Goal: Information Seeking & Learning: Learn about a topic

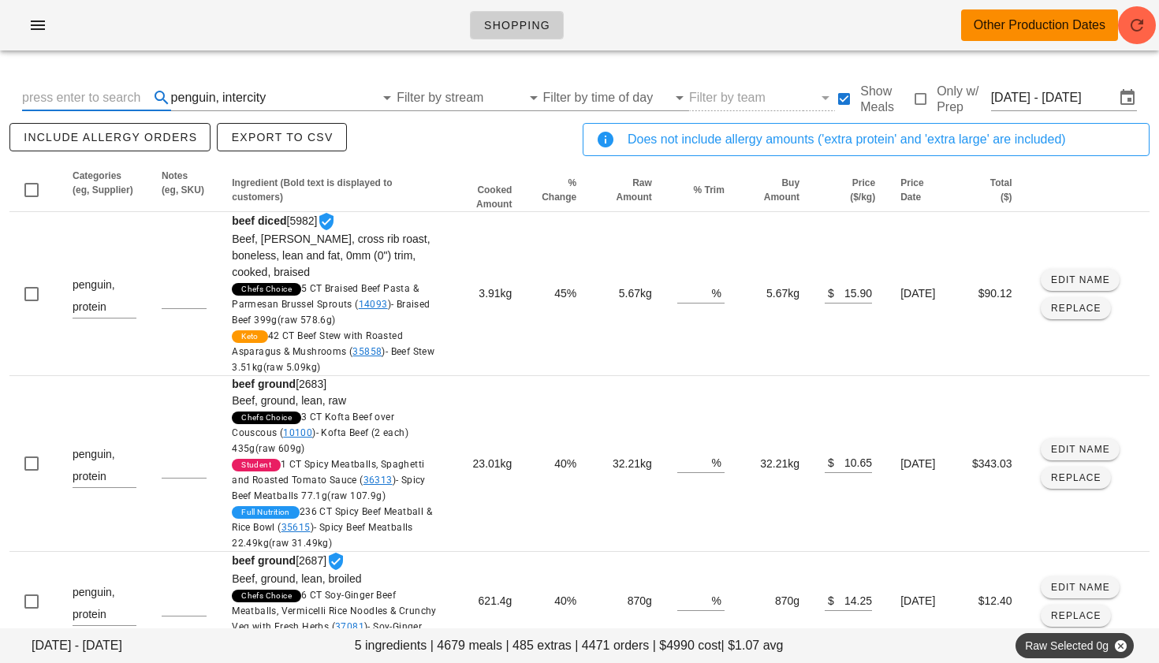
click at [88, 100] on input "text" at bounding box center [84, 97] width 124 height 25
type input "turkey"
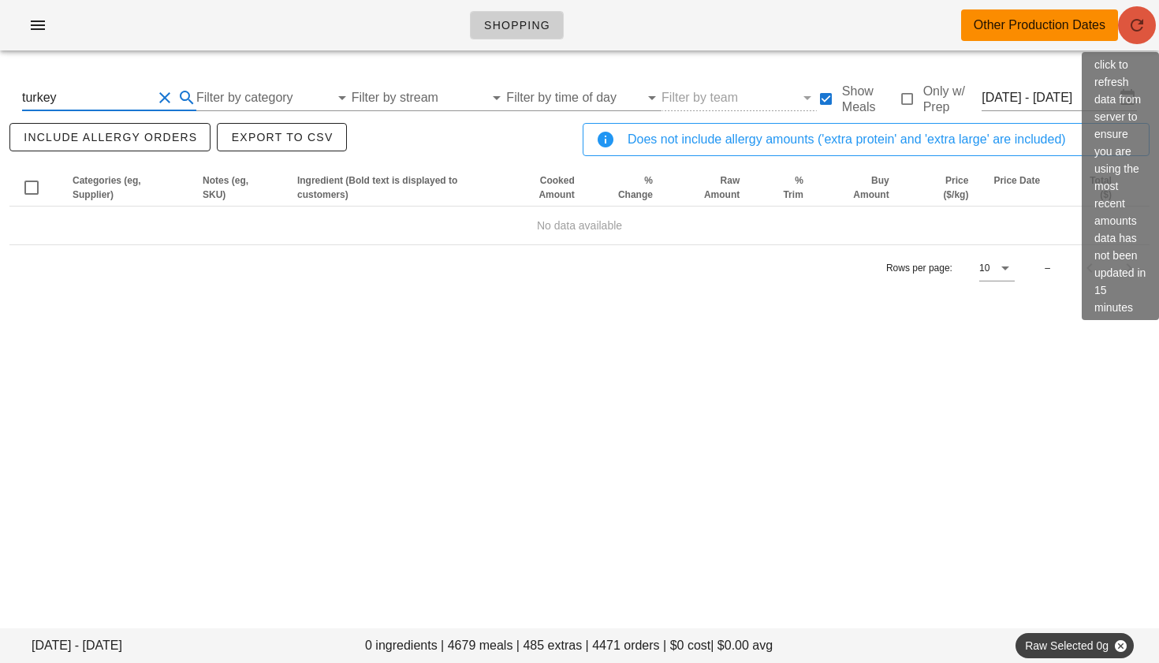
click at [1128, 28] on icon "button" at bounding box center [1137, 25] width 19 height 19
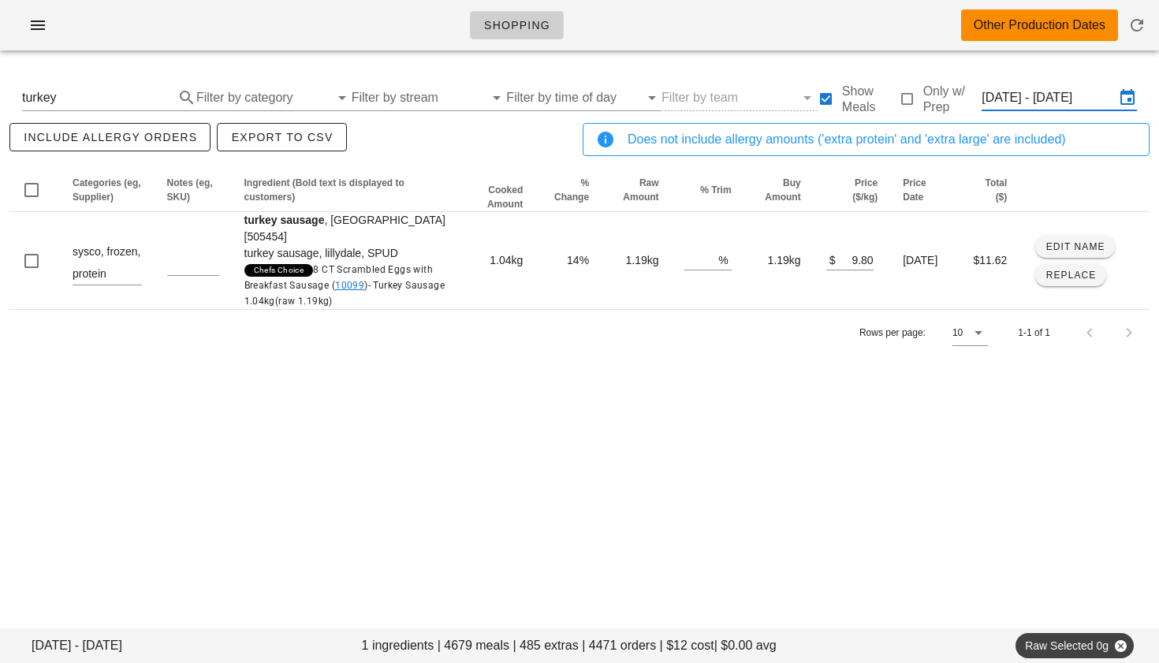
click at [1037, 98] on input "[DATE] - [DATE]" at bounding box center [1048, 97] width 133 height 25
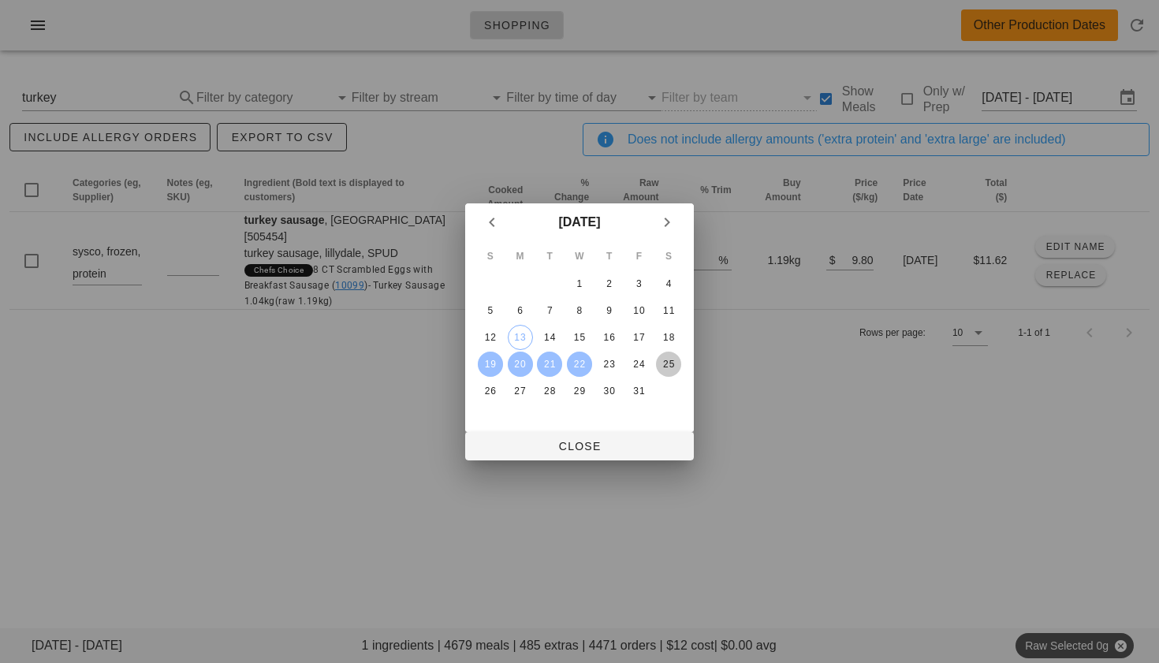
click at [663, 362] on div "25" at bounding box center [668, 364] width 25 height 11
click at [584, 362] on div "22" at bounding box center [579, 364] width 25 height 11
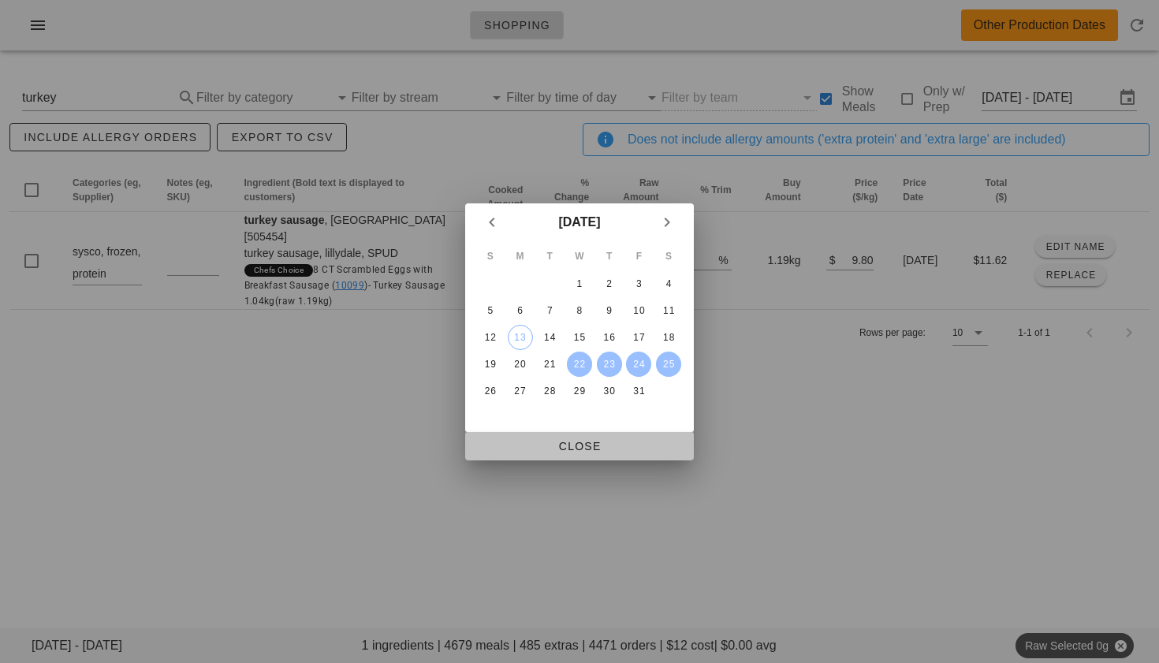
click at [590, 449] on span "Close" at bounding box center [579, 446] width 203 height 13
type input "[DATE] - [DATE]"
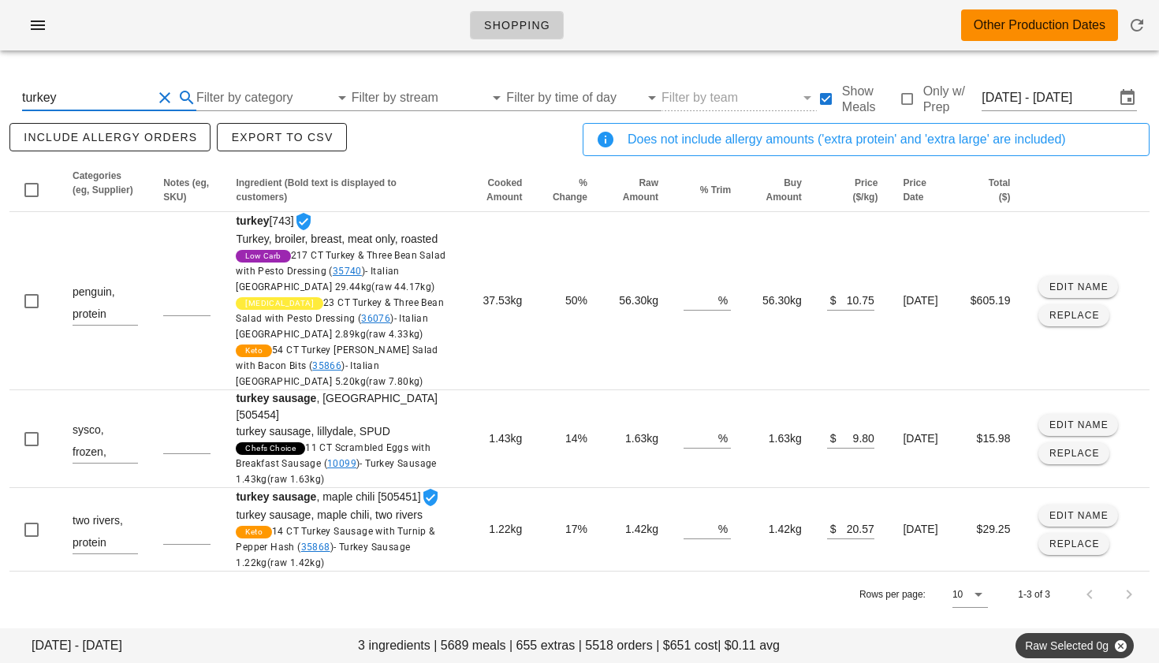
scroll to position [1, 0]
drag, startPoint x: 144, startPoint y: 97, endPoint x: 0, endPoint y: 117, distance: 144.9
click at [0, 117] on div "[DATE] - [DATE] 3 ingredients | 5689 meals | 655 extras | 5518 orders | $651 co…" at bounding box center [579, 357] width 1159 height 589
drag, startPoint x: 103, startPoint y: 94, endPoint x: 0, endPoint y: 88, distance: 103.5
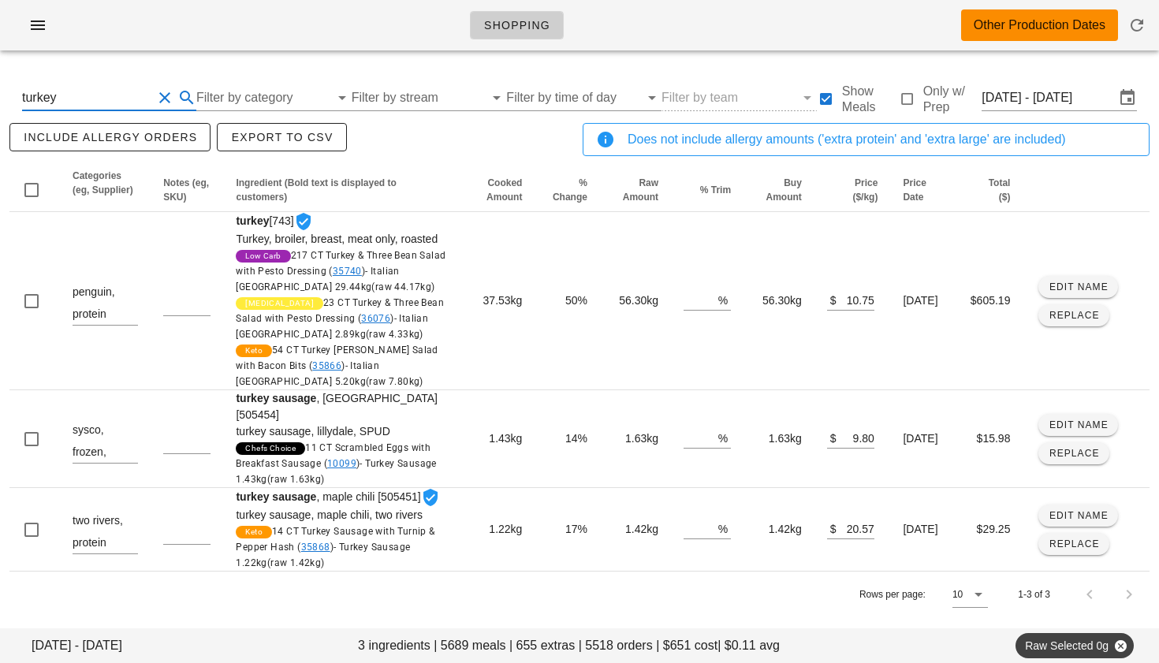
click at [0, 88] on div "[DATE] - [DATE] 3 ingredients | 5689 meals | 655 extras | 5518 orders | $651 co…" at bounding box center [579, 357] width 1159 height 589
type input "striploin"
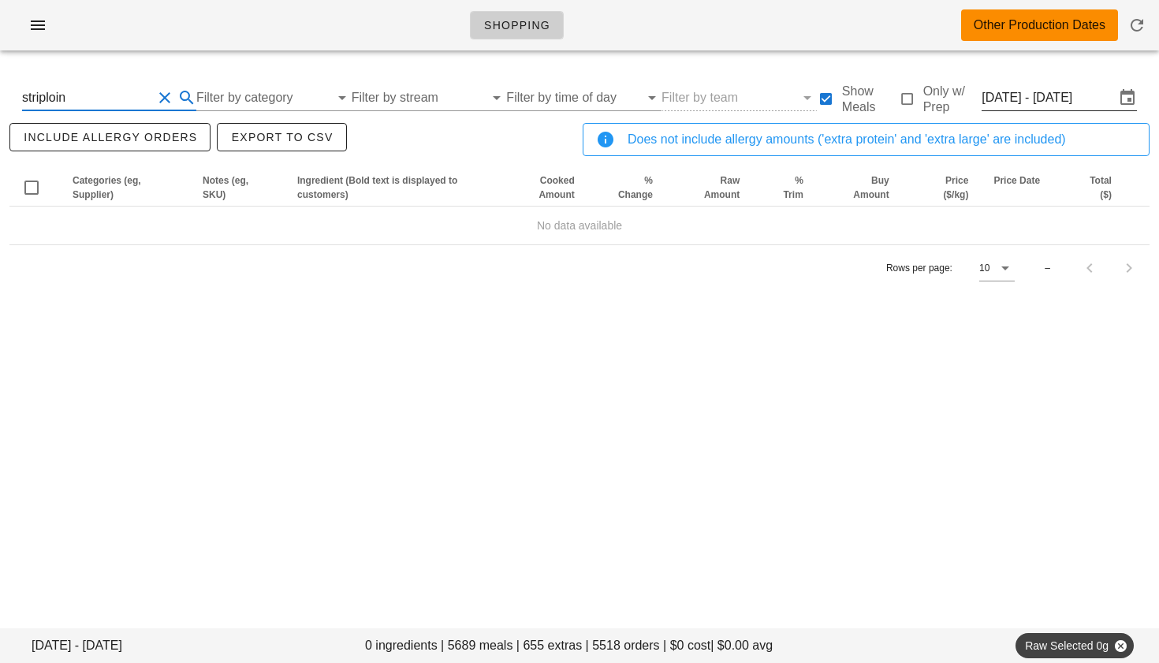
click at [1025, 99] on input "[DATE] - [DATE]" at bounding box center [1048, 97] width 133 height 25
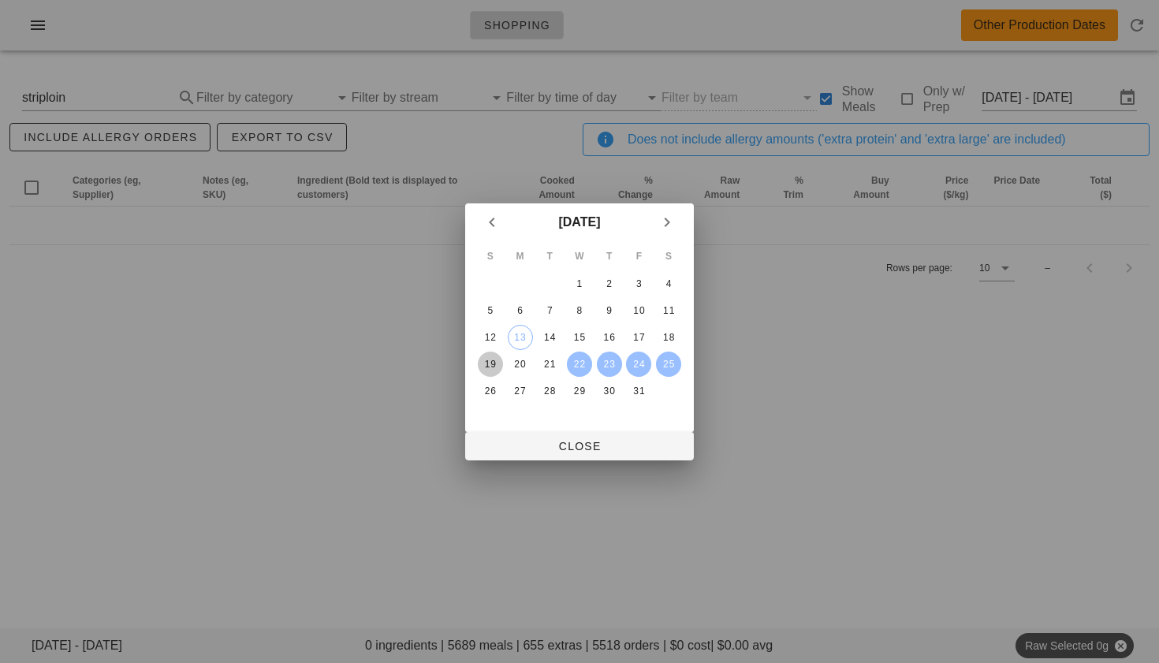
click at [492, 368] on div "19" at bounding box center [490, 364] width 25 height 11
click at [666, 369] on div "25" at bounding box center [668, 364] width 25 height 11
click at [568, 363] on div "22" at bounding box center [579, 364] width 25 height 11
click at [487, 368] on div "19" at bounding box center [490, 364] width 25 height 11
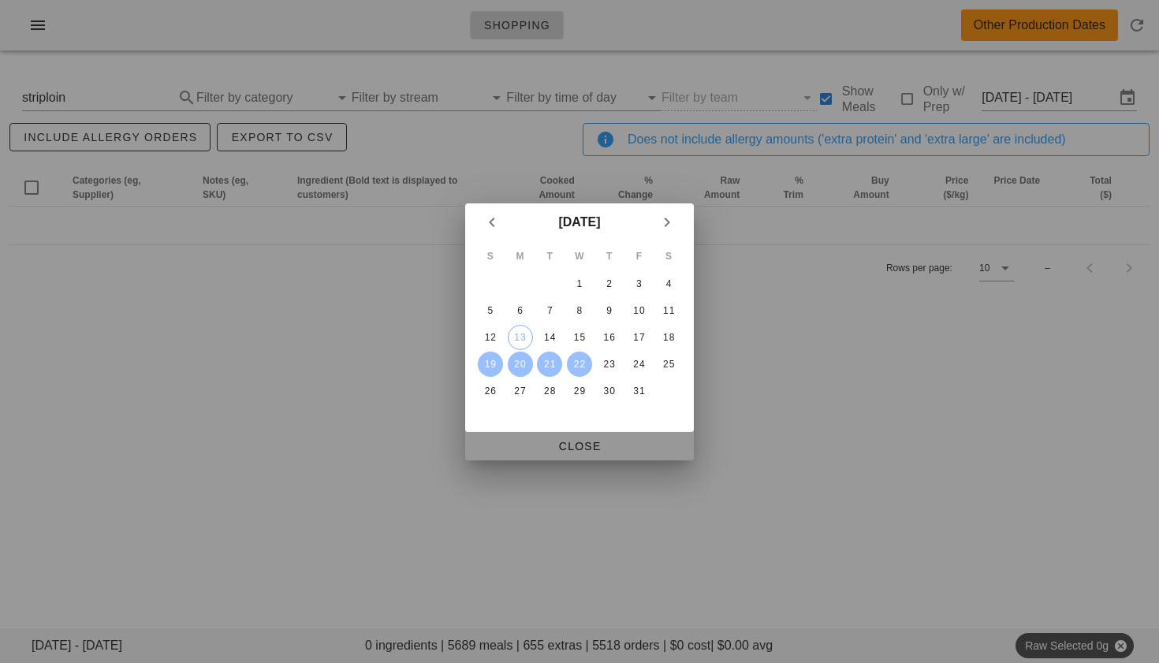
click at [561, 450] on span "Close" at bounding box center [579, 446] width 203 height 13
type input "[DATE] - [DATE]"
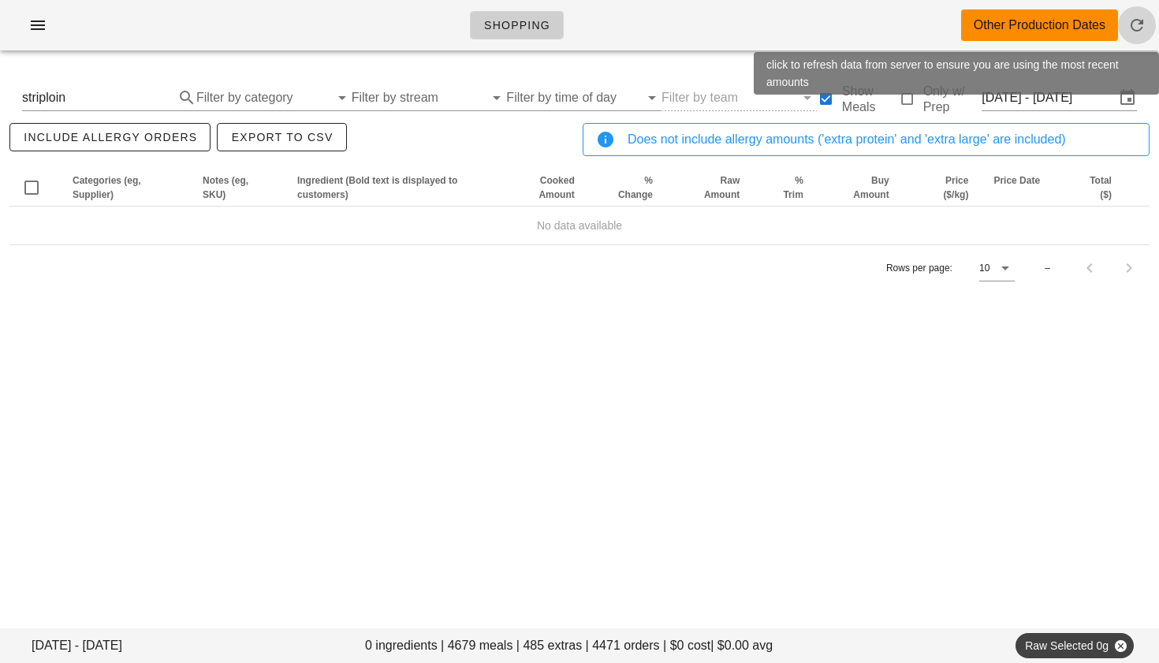
click at [1136, 21] on icon "button" at bounding box center [1137, 25] width 19 height 19
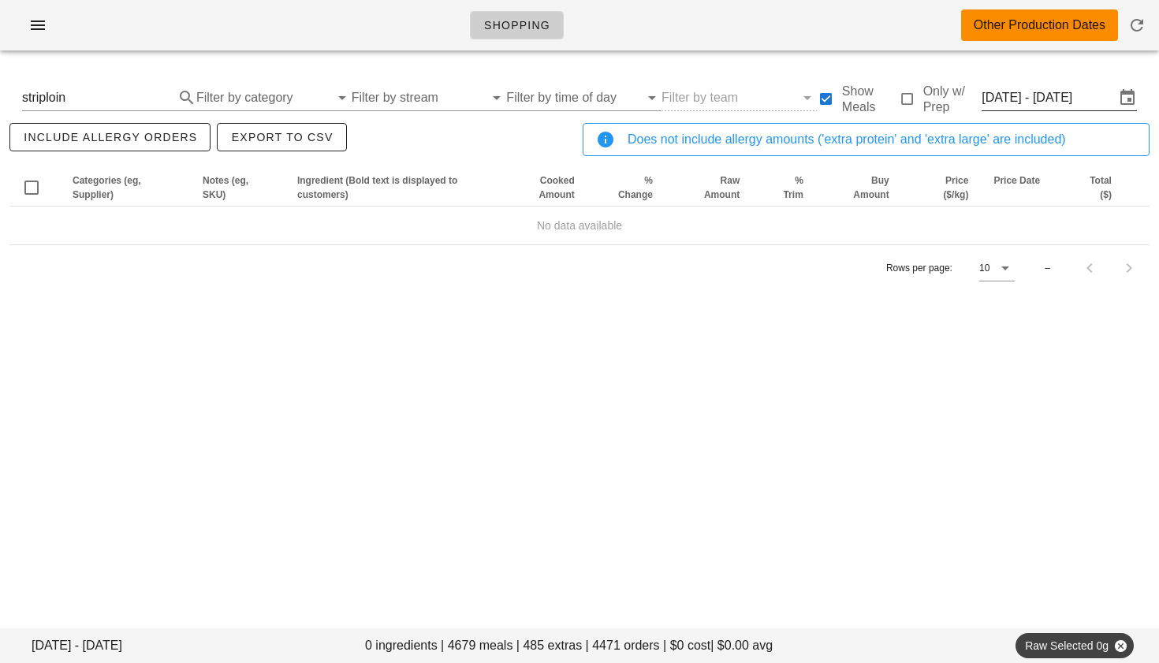
click at [1010, 103] on input "[DATE] - [DATE]" at bounding box center [1048, 97] width 133 height 25
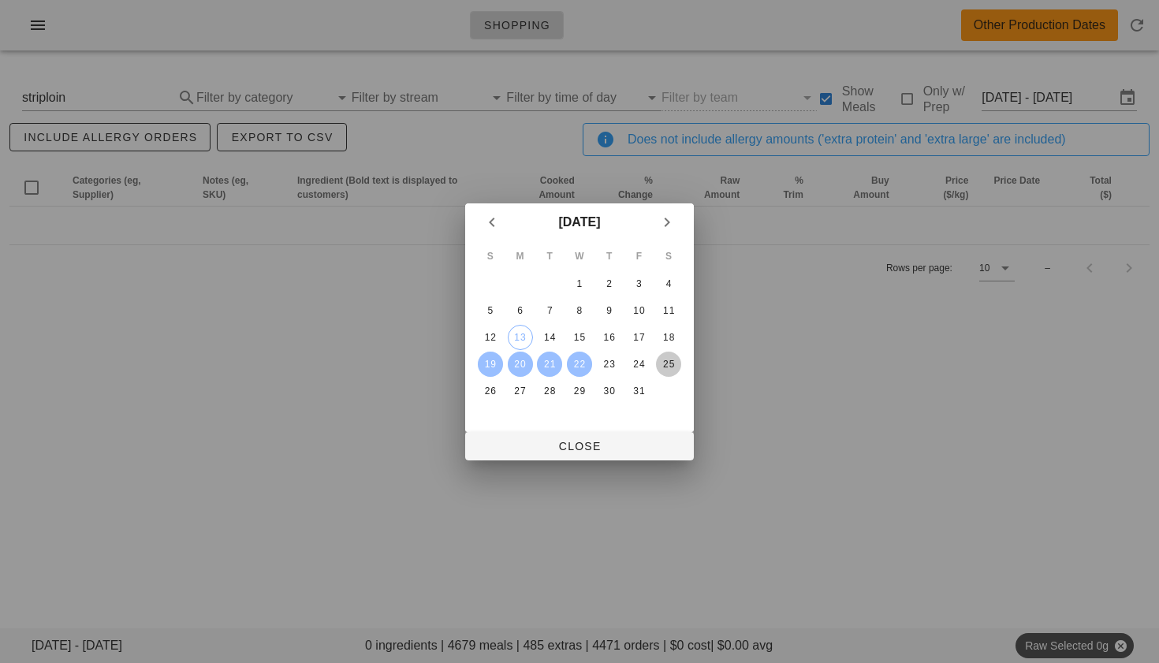
click at [670, 365] on div "25" at bounding box center [668, 364] width 25 height 11
click at [589, 364] on div "22" at bounding box center [579, 364] width 25 height 11
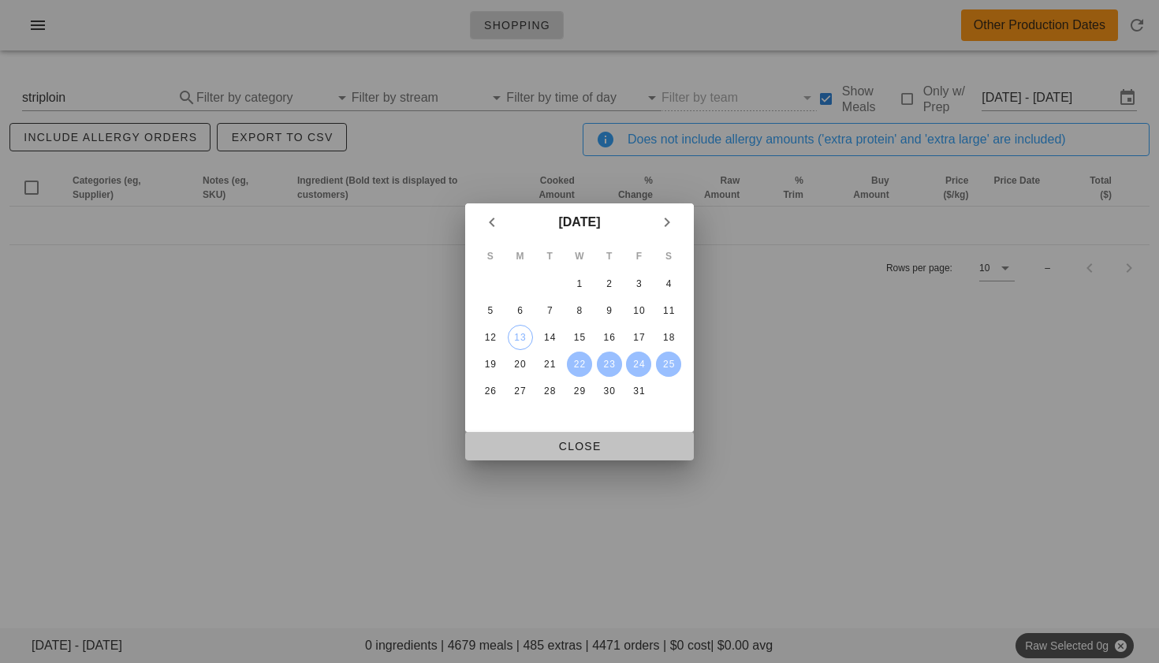
click at [582, 446] on span "Close" at bounding box center [579, 446] width 203 height 13
type input "[DATE] - [DATE]"
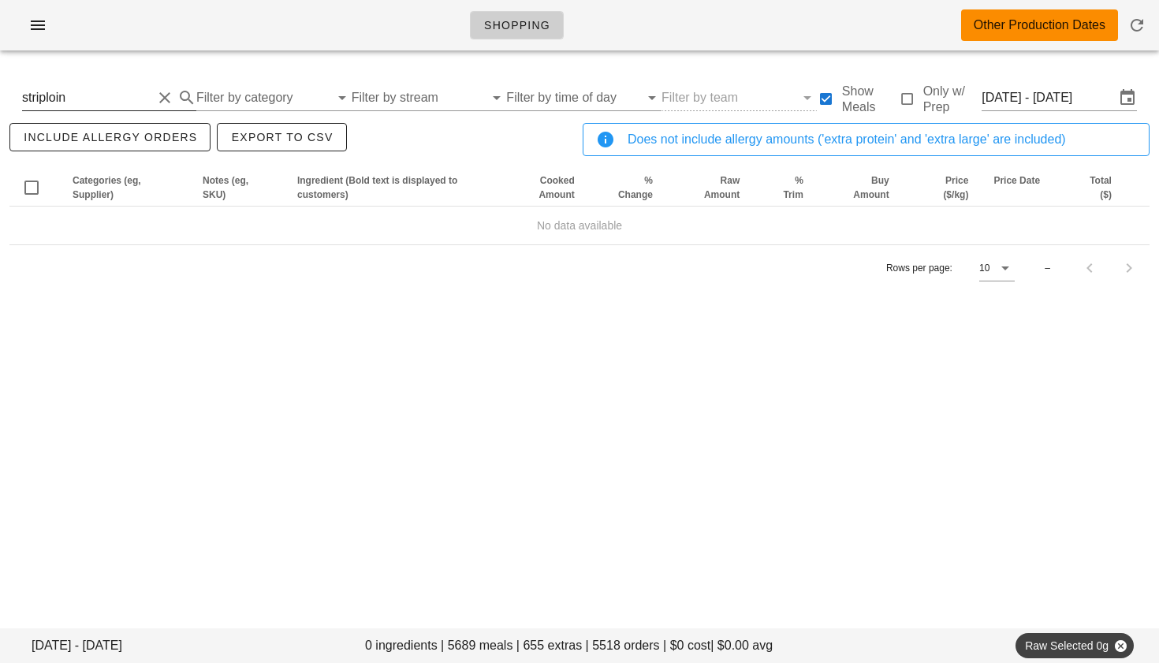
click at [161, 103] on button "Clear Search By Ingredient" at bounding box center [164, 97] width 19 height 19
click at [219, 97] on input "Filter by category" at bounding box center [250, 97] width 136 height 25
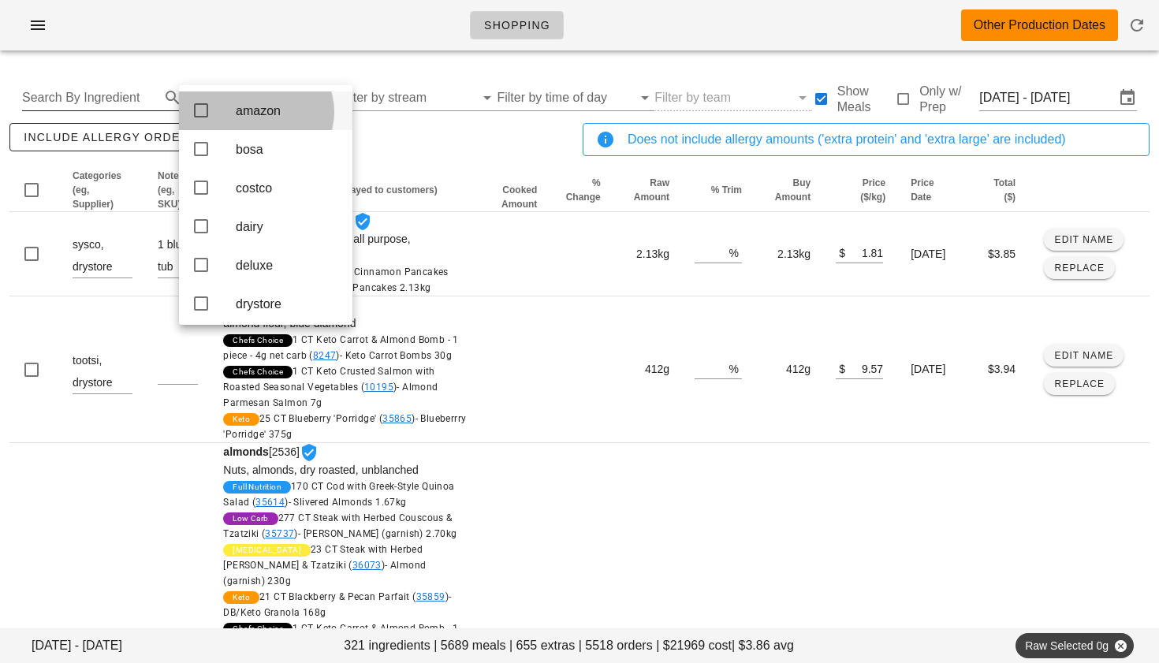
click at [219, 97] on div "amazon" at bounding box center [266, 110] width 174 height 39
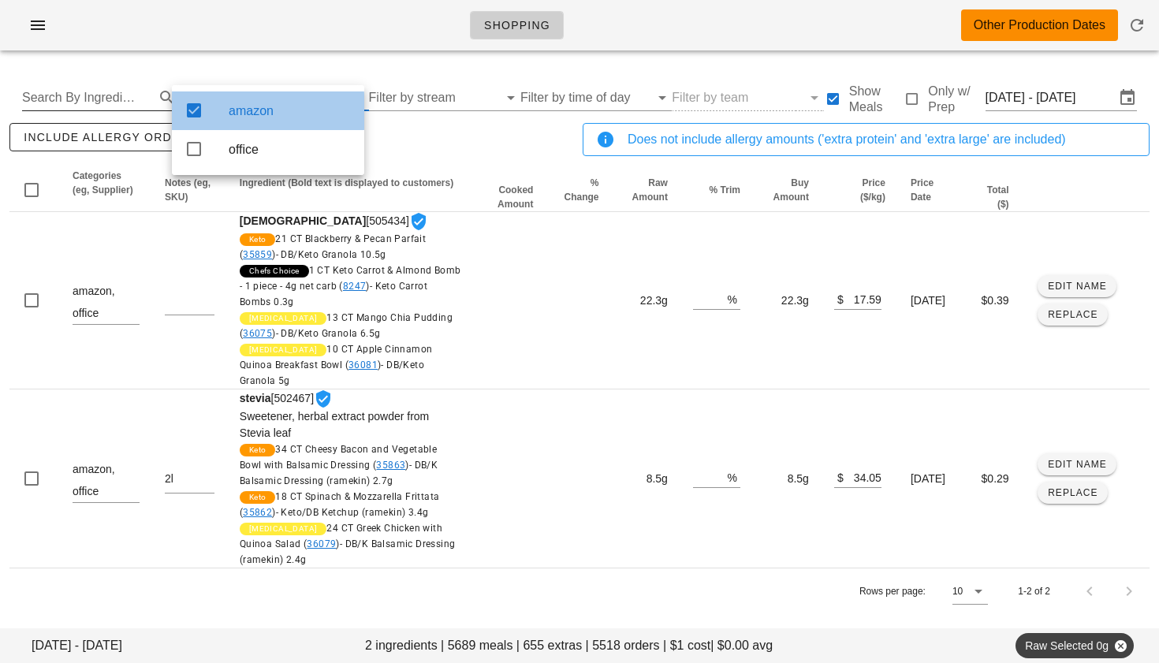
click at [197, 106] on icon at bounding box center [194, 110] width 19 height 19
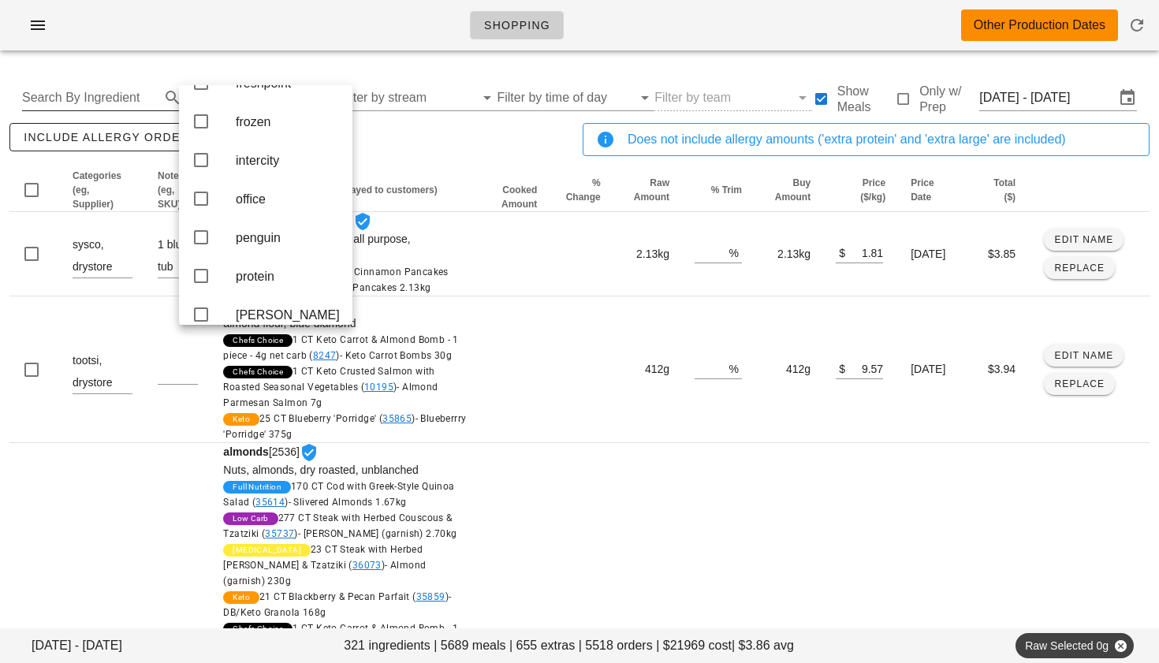
scroll to position [301, 0]
click at [204, 166] on icon at bounding box center [201, 156] width 19 height 19
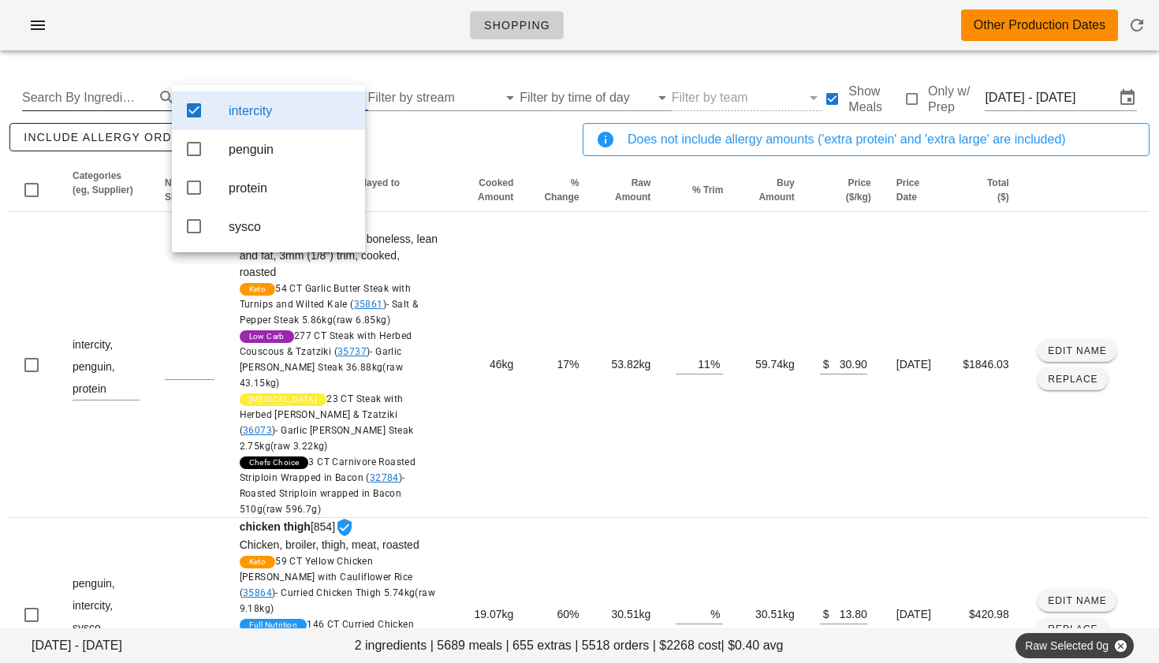
scroll to position [0, 0]
click at [196, 153] on icon at bounding box center [194, 149] width 19 height 19
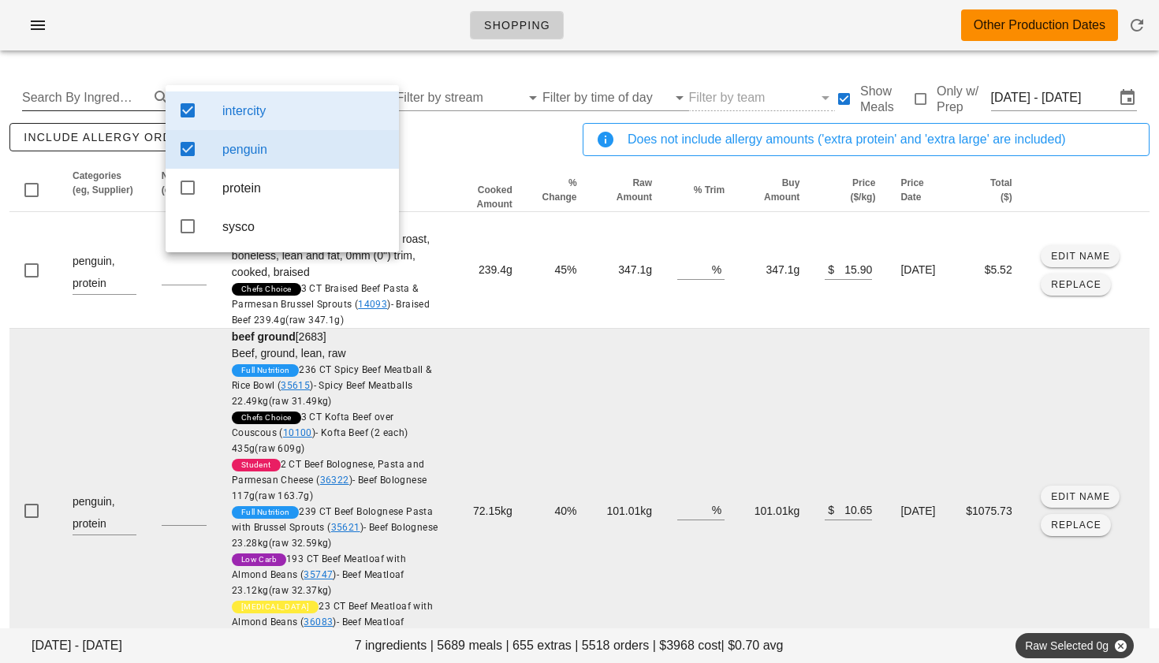
click at [491, 364] on td "72.15kg" at bounding box center [488, 511] width 73 height 365
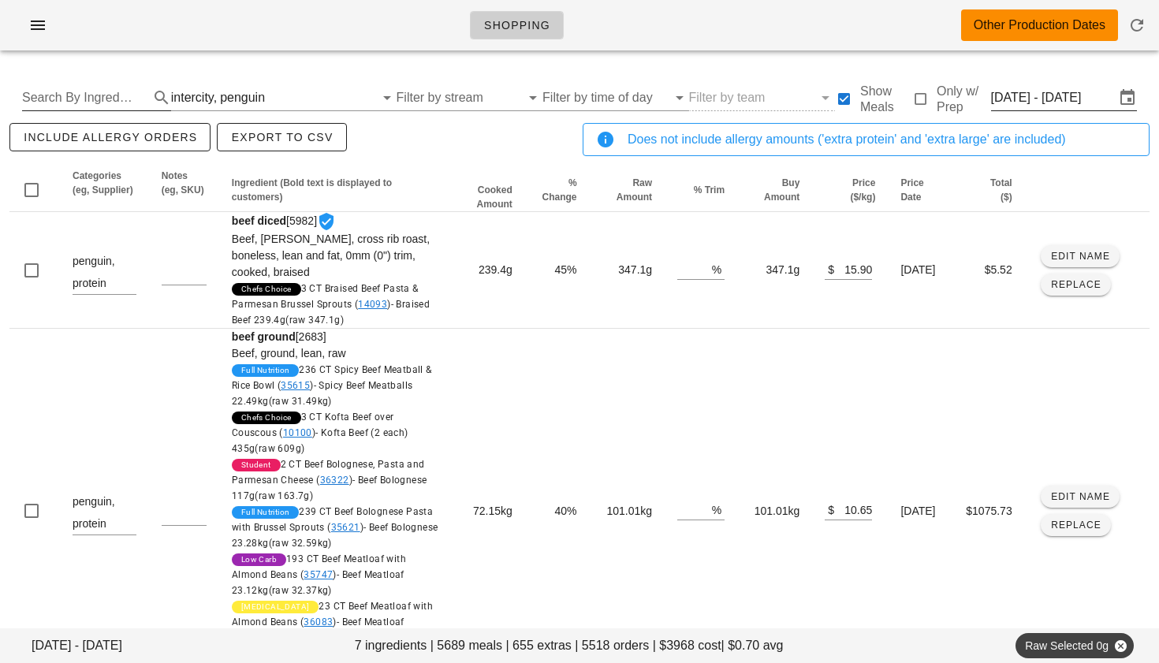
click at [1012, 99] on input "[DATE] - [DATE]" at bounding box center [1053, 97] width 124 height 25
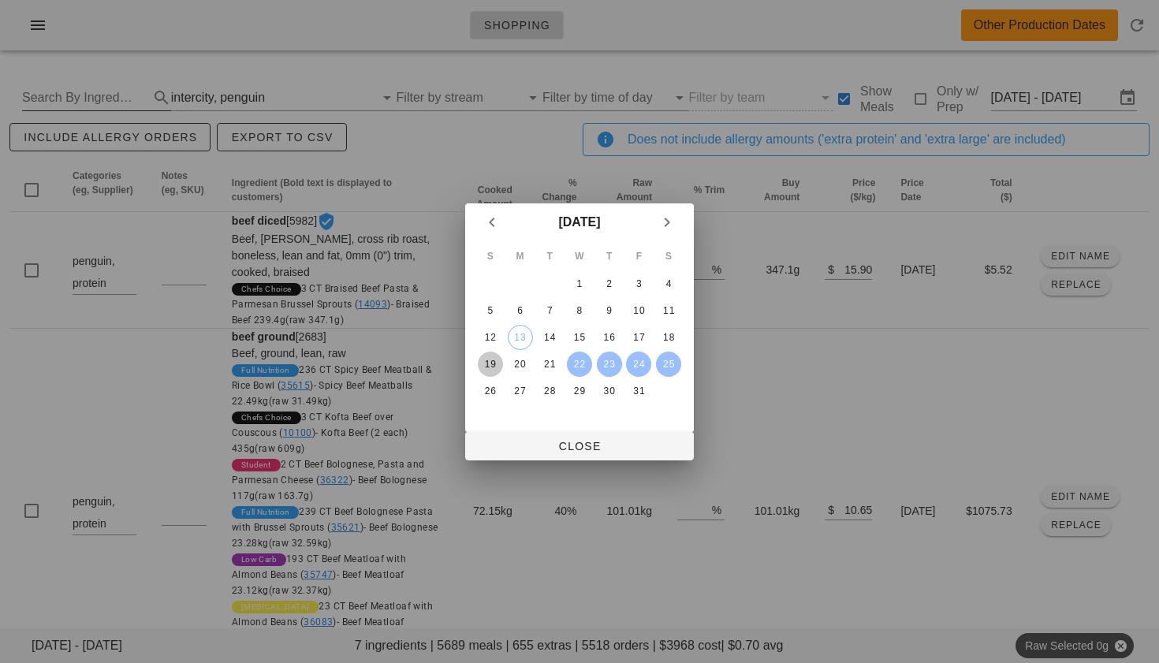
click at [494, 360] on div "19" at bounding box center [490, 364] width 25 height 11
click at [553, 356] on button "21" at bounding box center [549, 364] width 25 height 25
click at [580, 366] on div "22" at bounding box center [579, 364] width 25 height 11
click at [482, 367] on div "19" at bounding box center [490, 364] width 25 height 11
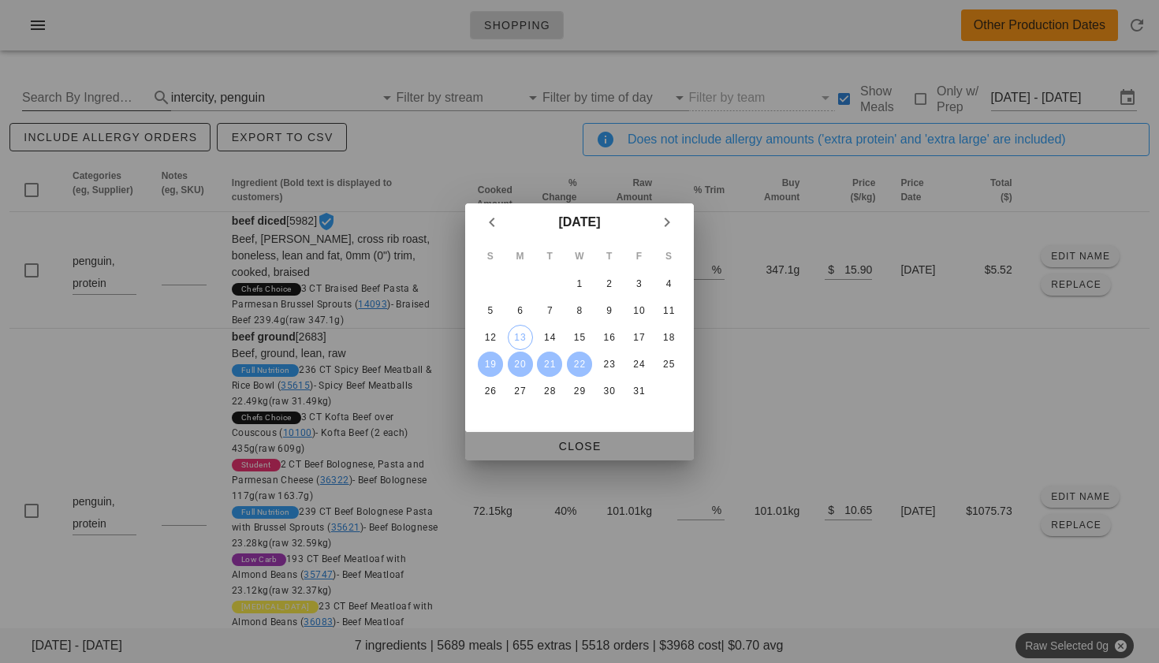
click at [566, 446] on span "Close" at bounding box center [579, 446] width 203 height 13
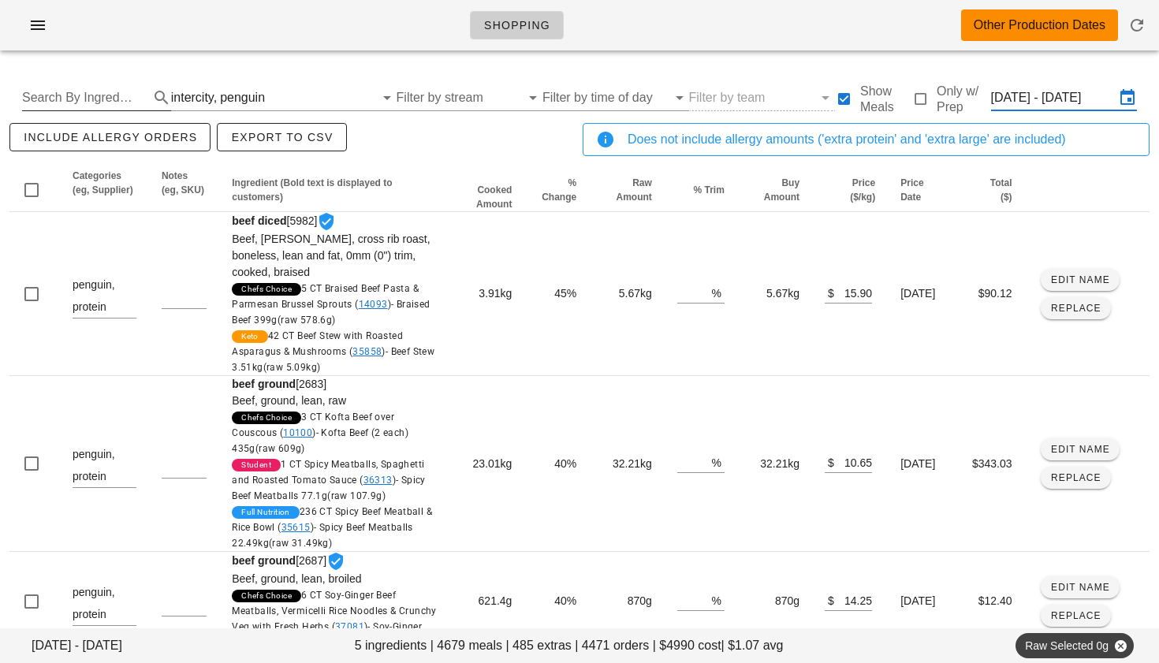
click at [1029, 105] on input "[DATE] - [DATE]" at bounding box center [1053, 97] width 124 height 25
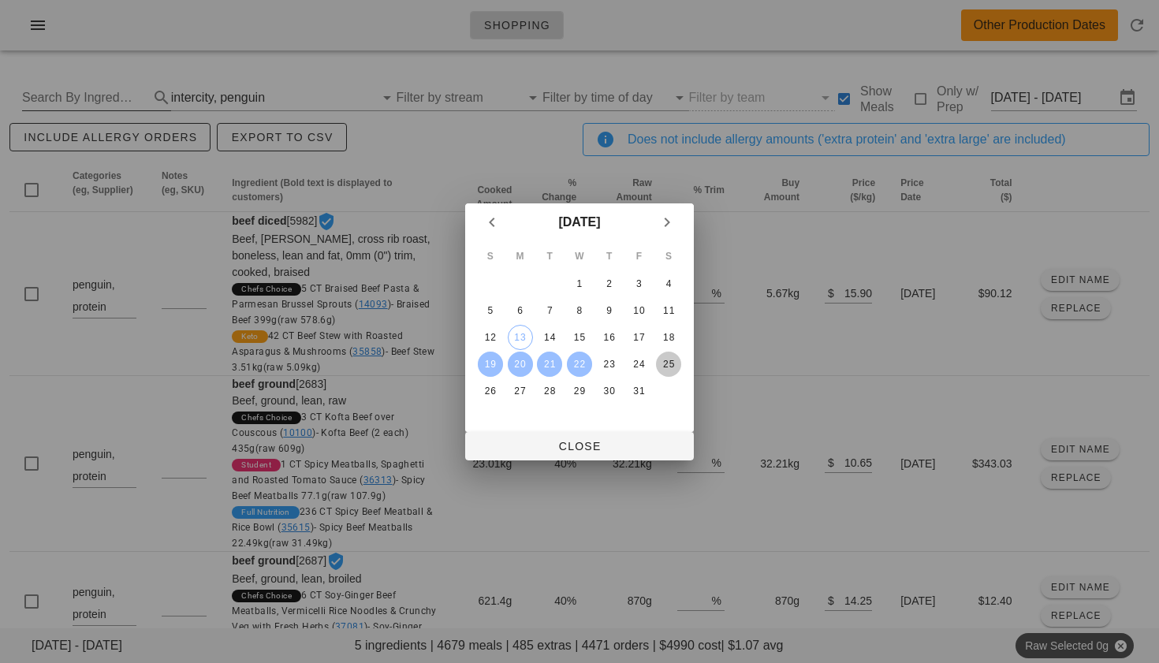
click at [665, 367] on div "25" at bounding box center [668, 364] width 25 height 11
click at [488, 368] on div "19" at bounding box center [490, 364] width 25 height 11
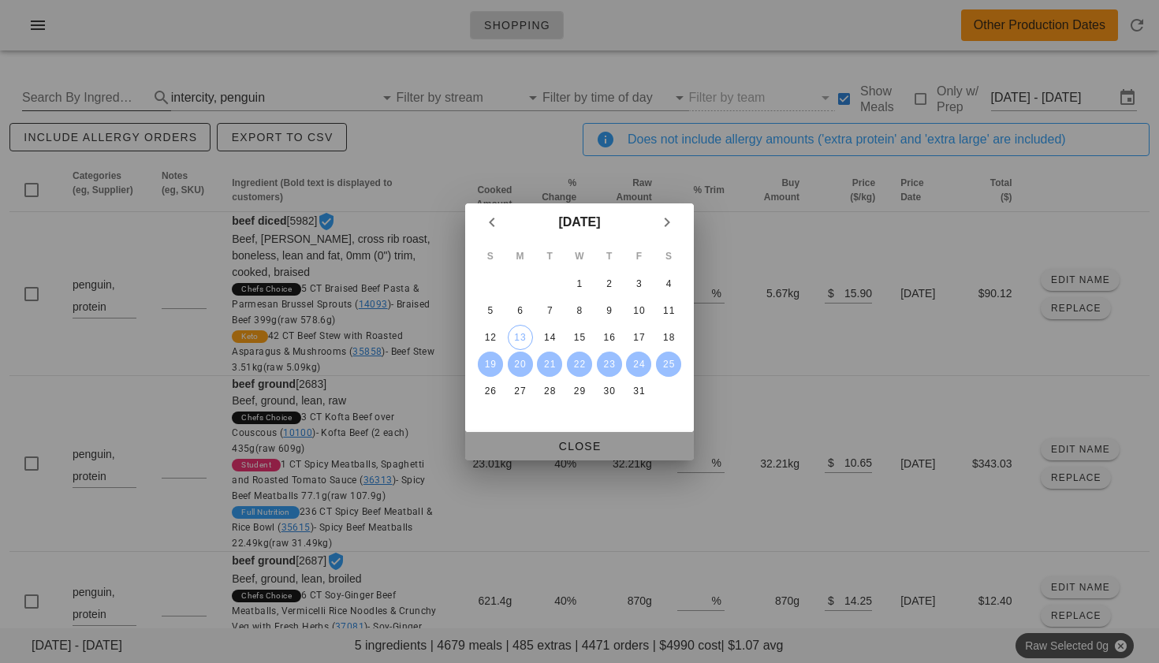
click at [594, 443] on span "Close" at bounding box center [579, 446] width 203 height 13
type input "Sun Oct 19 - Sat Oct 25"
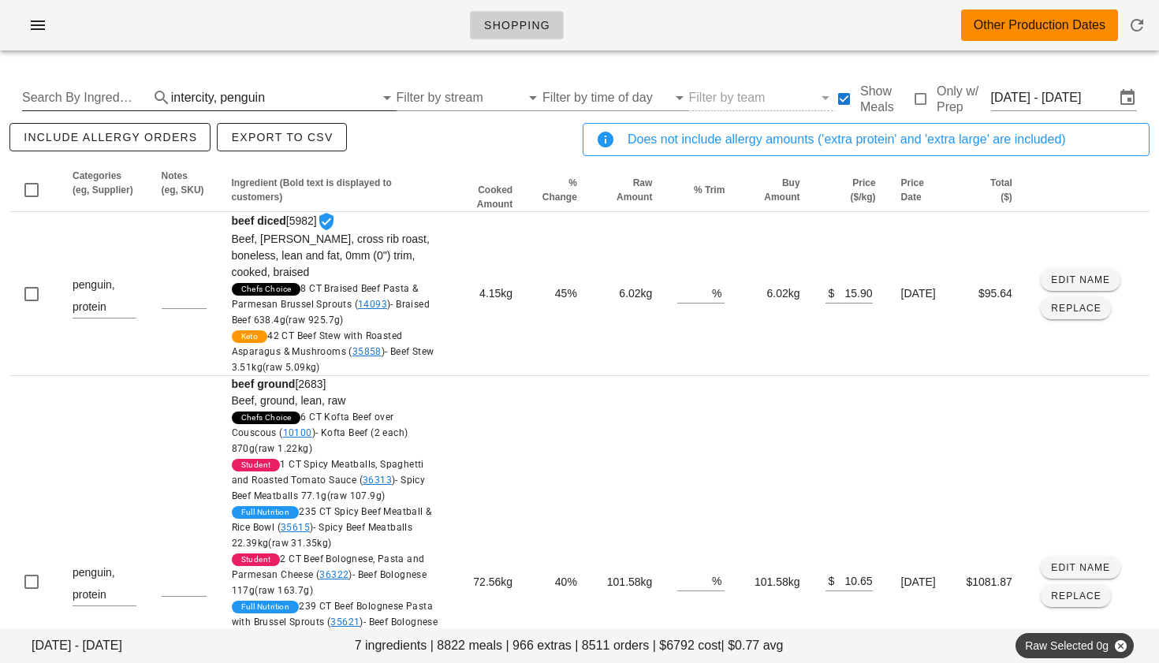
click at [229, 91] on div "penguin" at bounding box center [242, 98] width 45 height 14
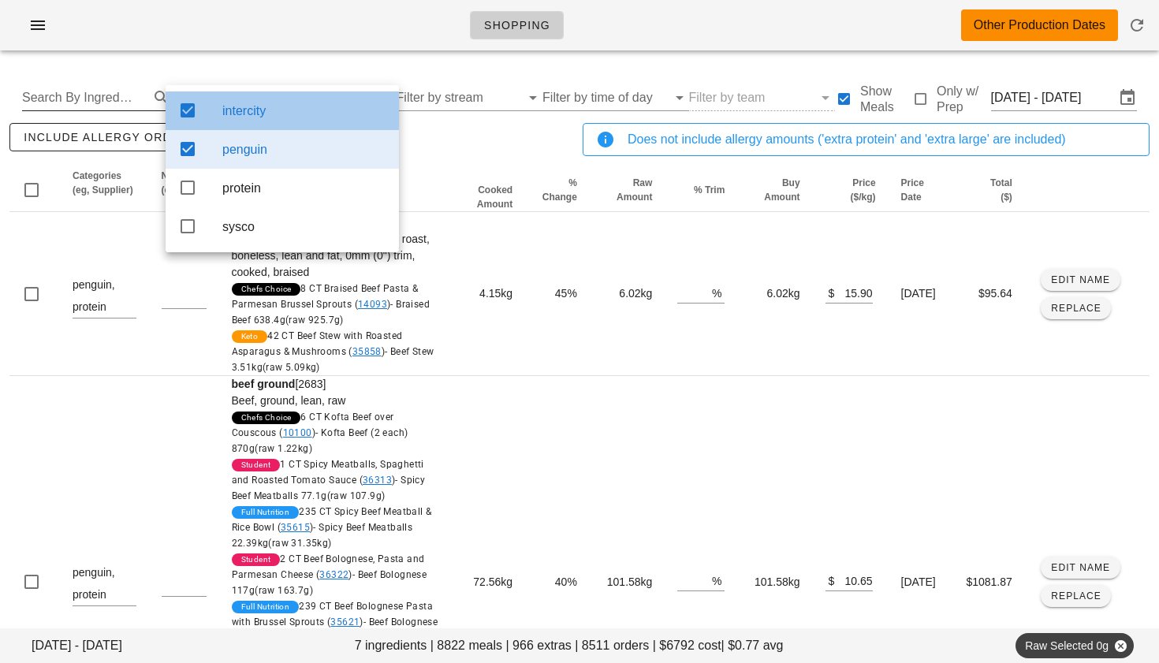
click at [195, 110] on icon at bounding box center [187, 110] width 19 height 19
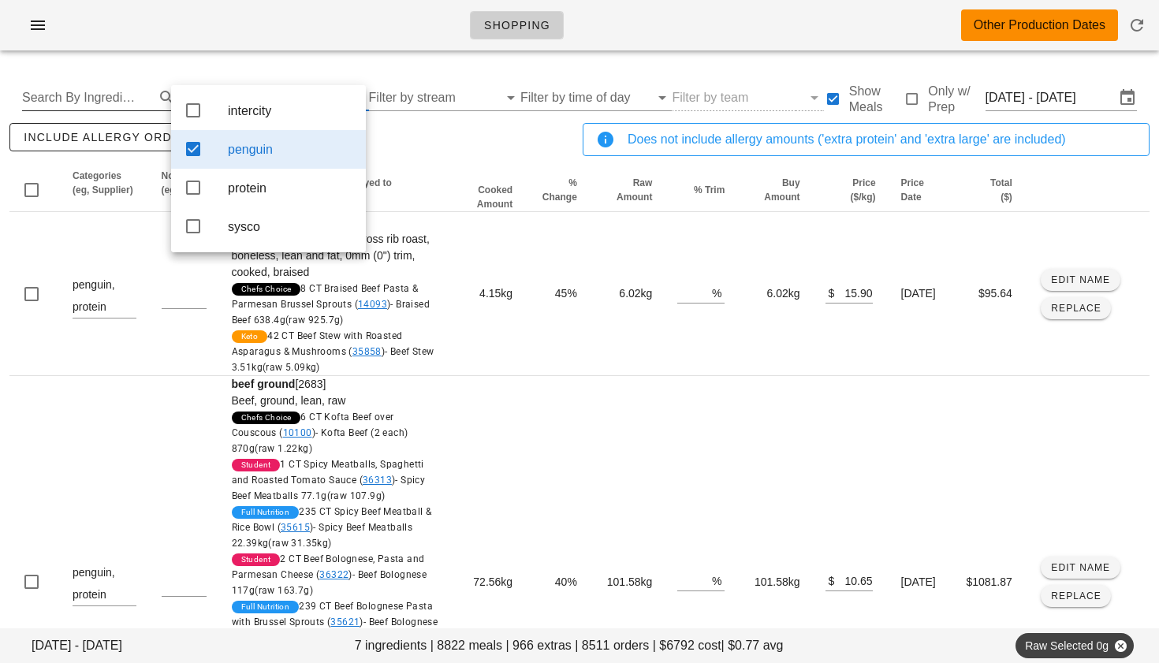
click at [189, 151] on icon at bounding box center [193, 149] width 19 height 19
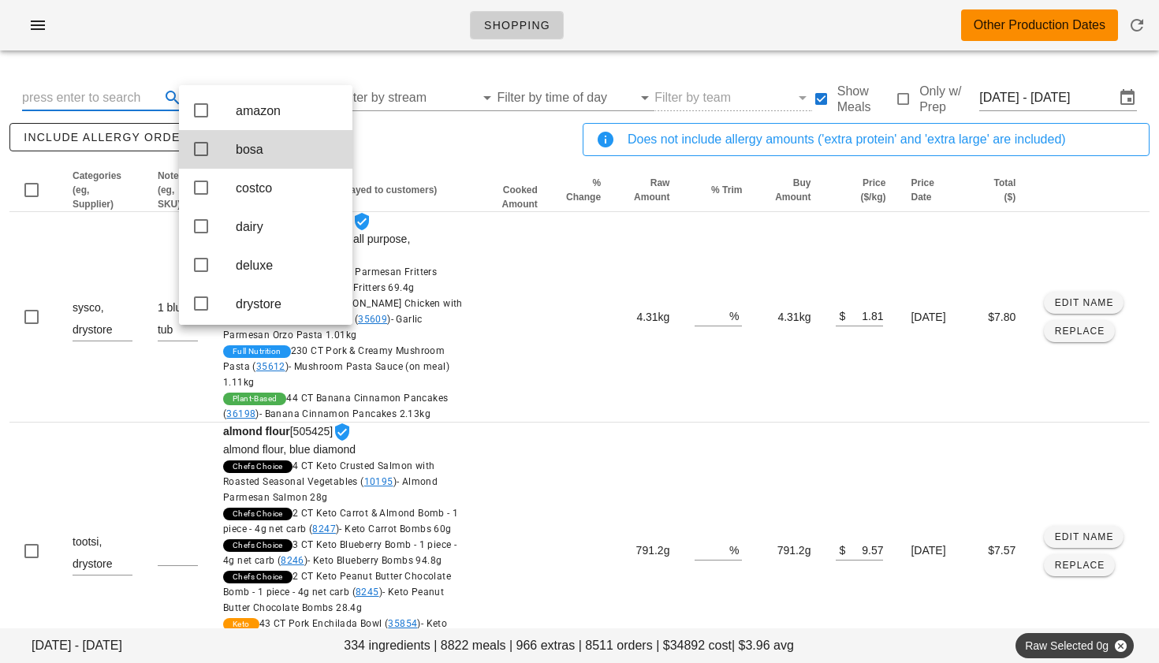
click at [124, 92] on input "text" at bounding box center [89, 97] width 135 height 25
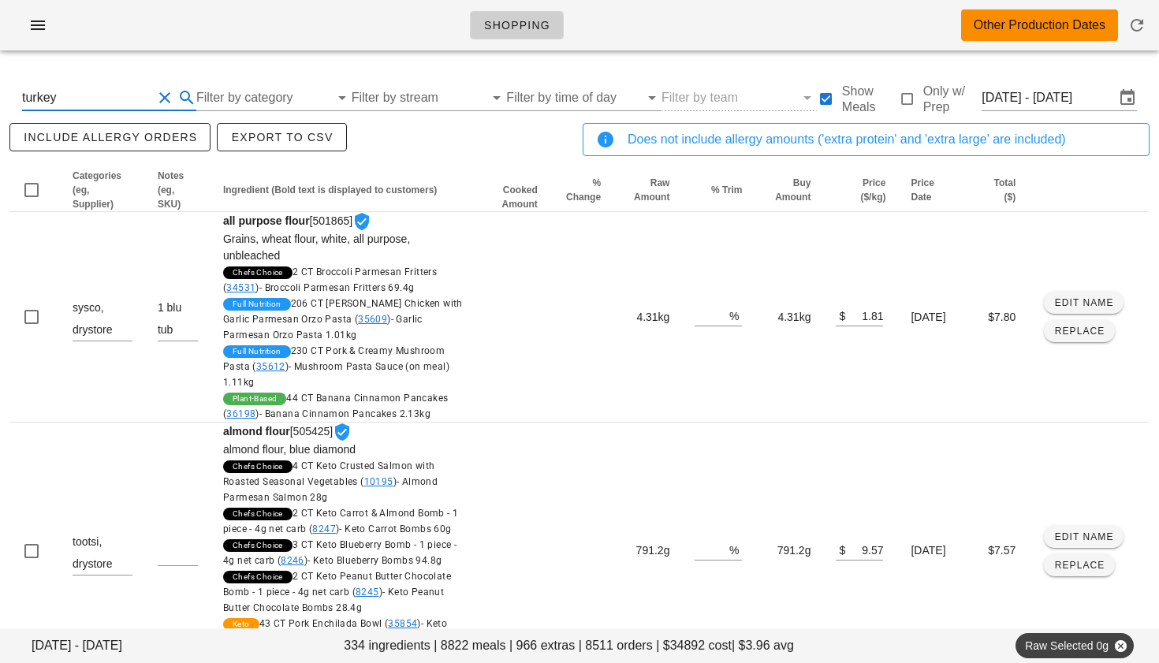
type input "turkey"
